Goal: Task Accomplishment & Management: Manage account settings

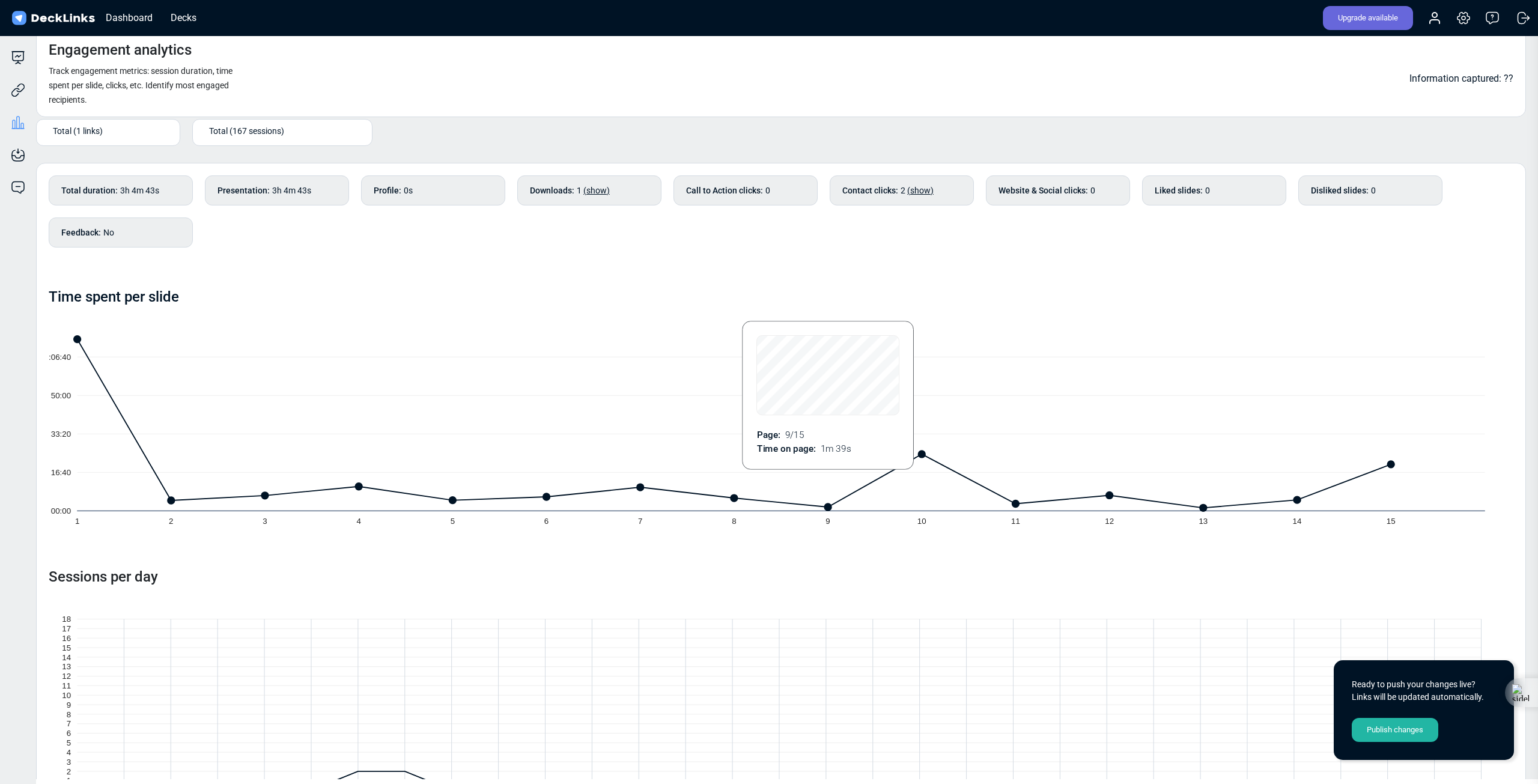
scroll to position [65, 0]
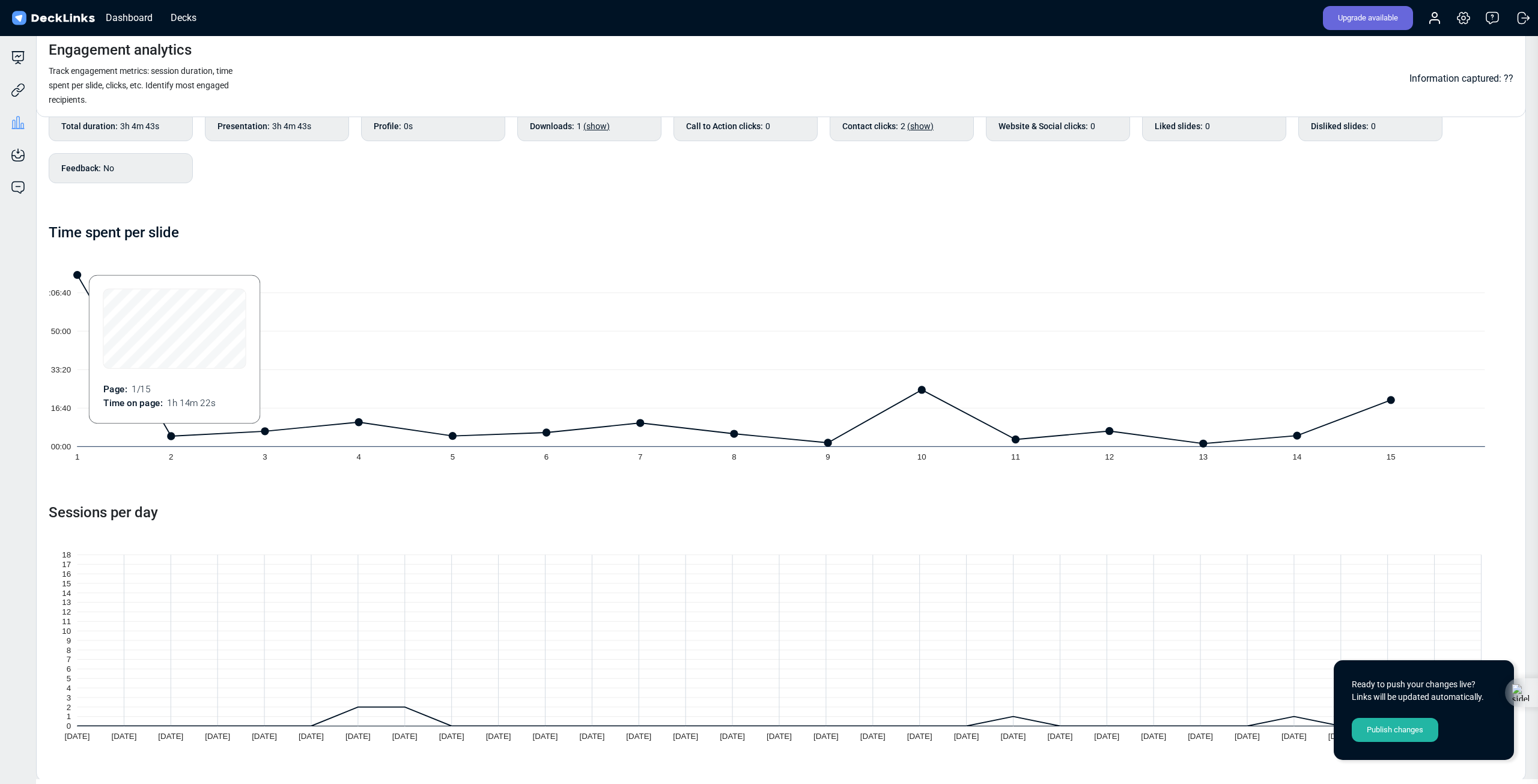
click at [110, 311] on icon at bounding box center [734, 359] width 1314 height 169
click at [20, 53] on icon at bounding box center [17, 57] width 14 height 14
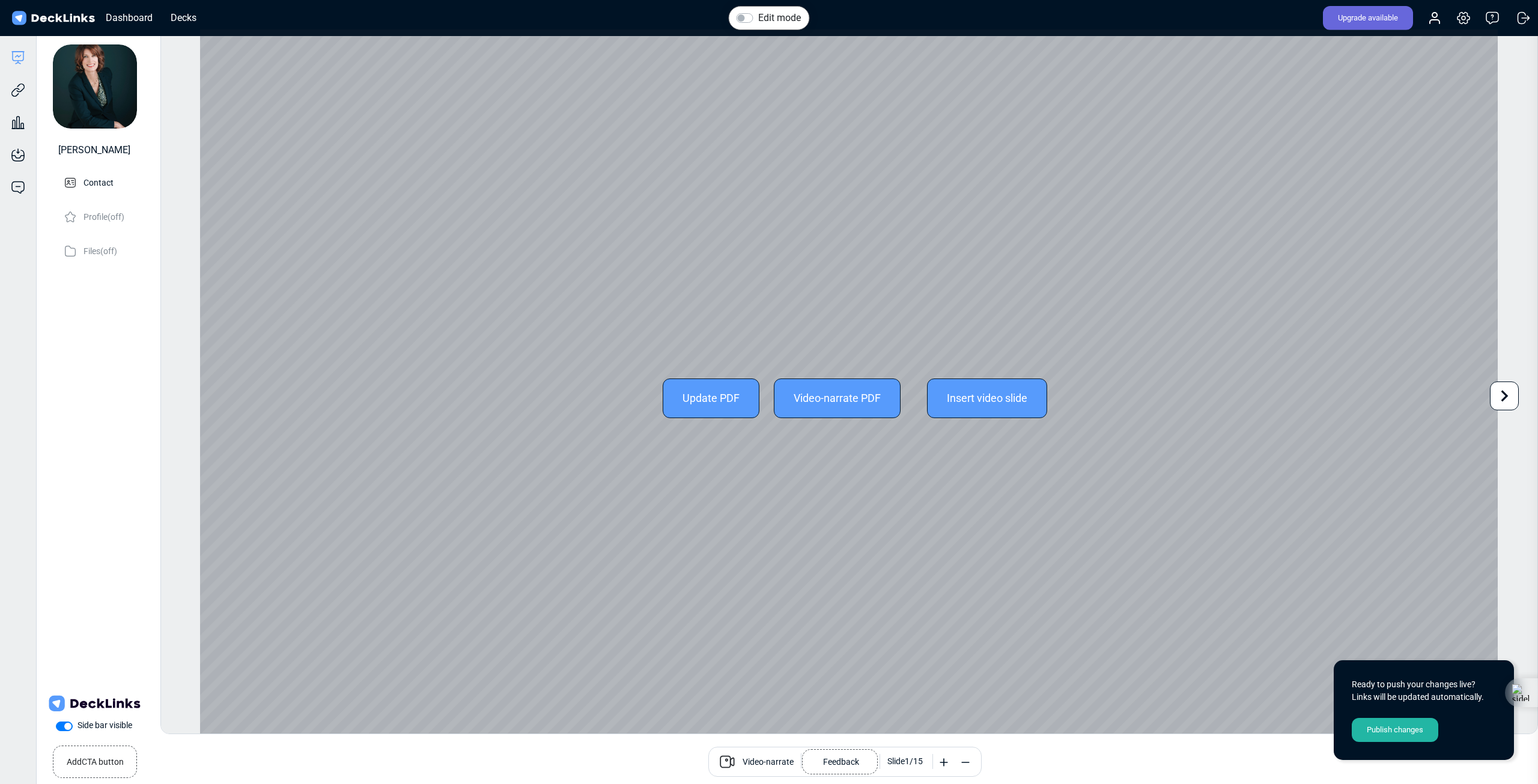
click at [1503, 389] on icon at bounding box center [1504, 396] width 23 height 23
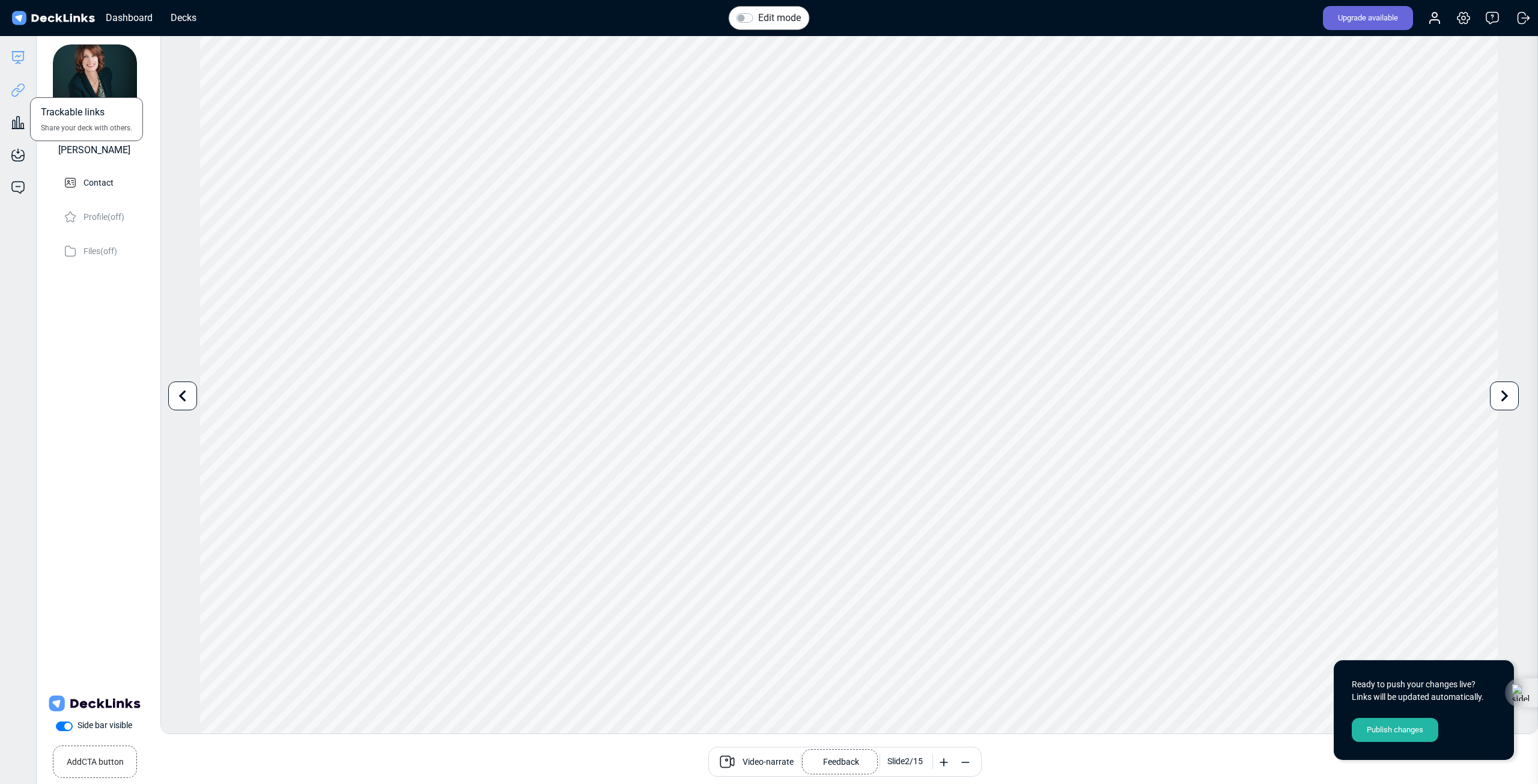
click at [14, 95] on icon at bounding box center [17, 89] width 14 height 14
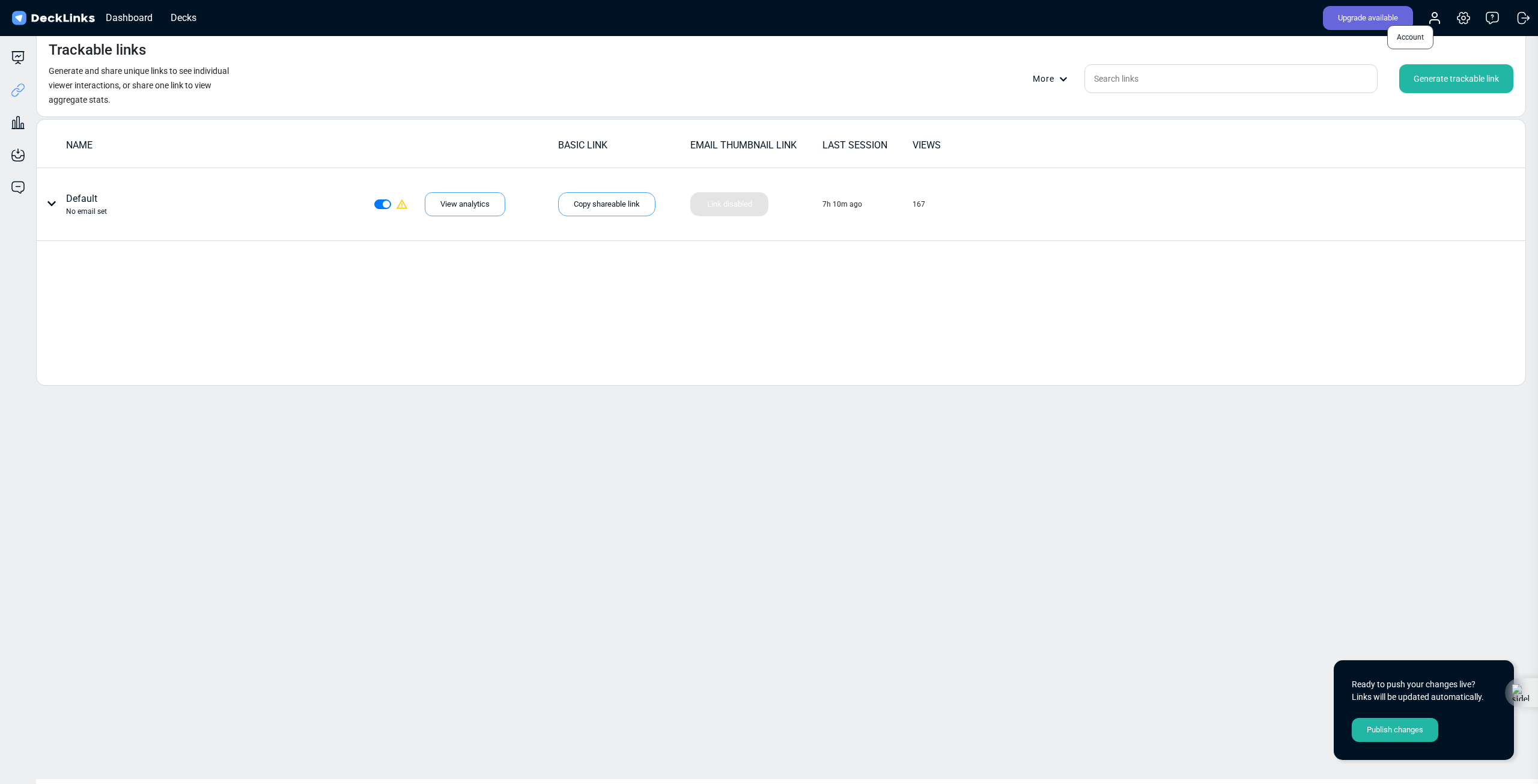
click at [1437, 13] on icon at bounding box center [1434, 17] width 14 height 14
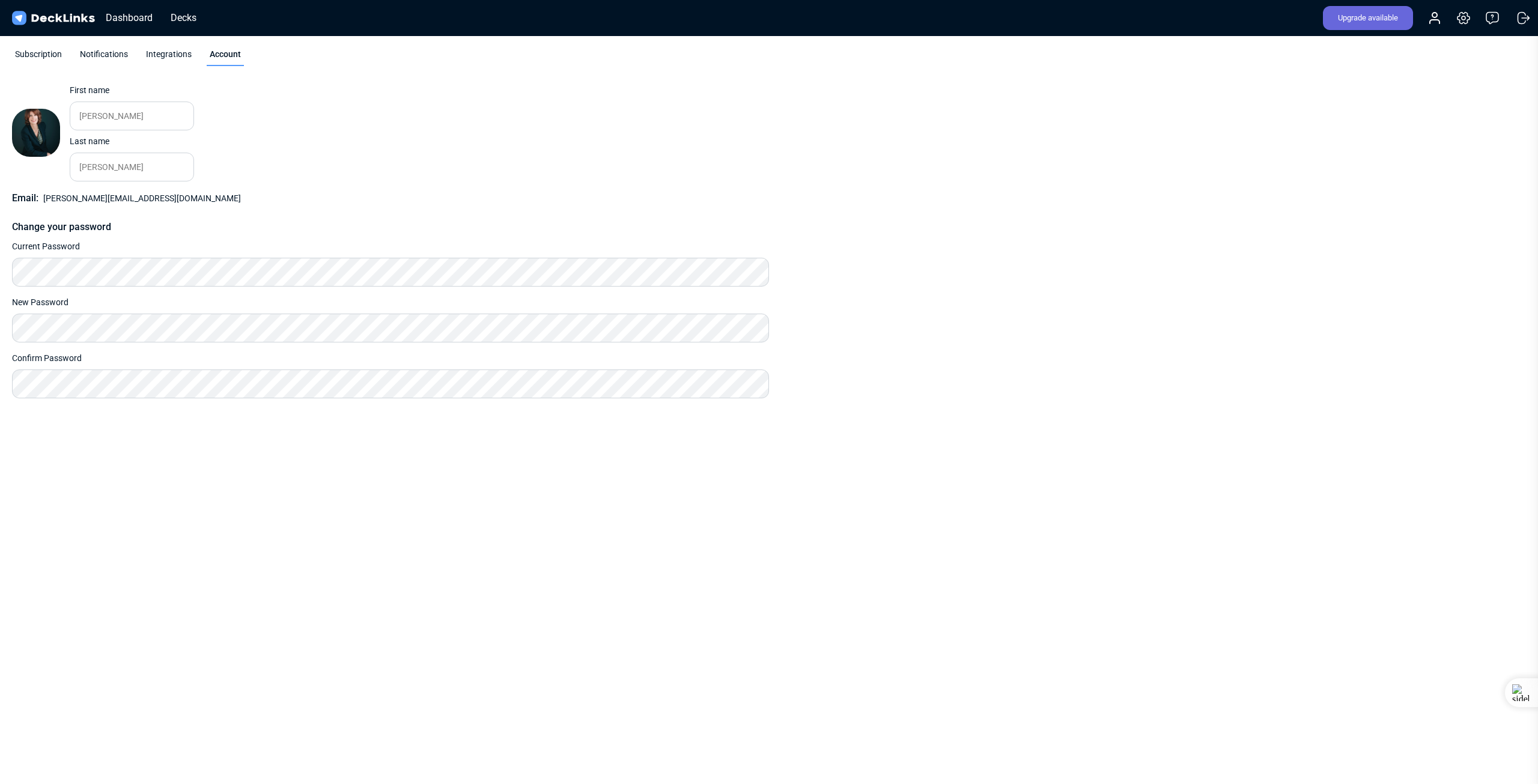
click at [44, 25] on img at bounding box center [53, 18] width 87 height 17
